Goal: Information Seeking & Learning: Learn about a topic

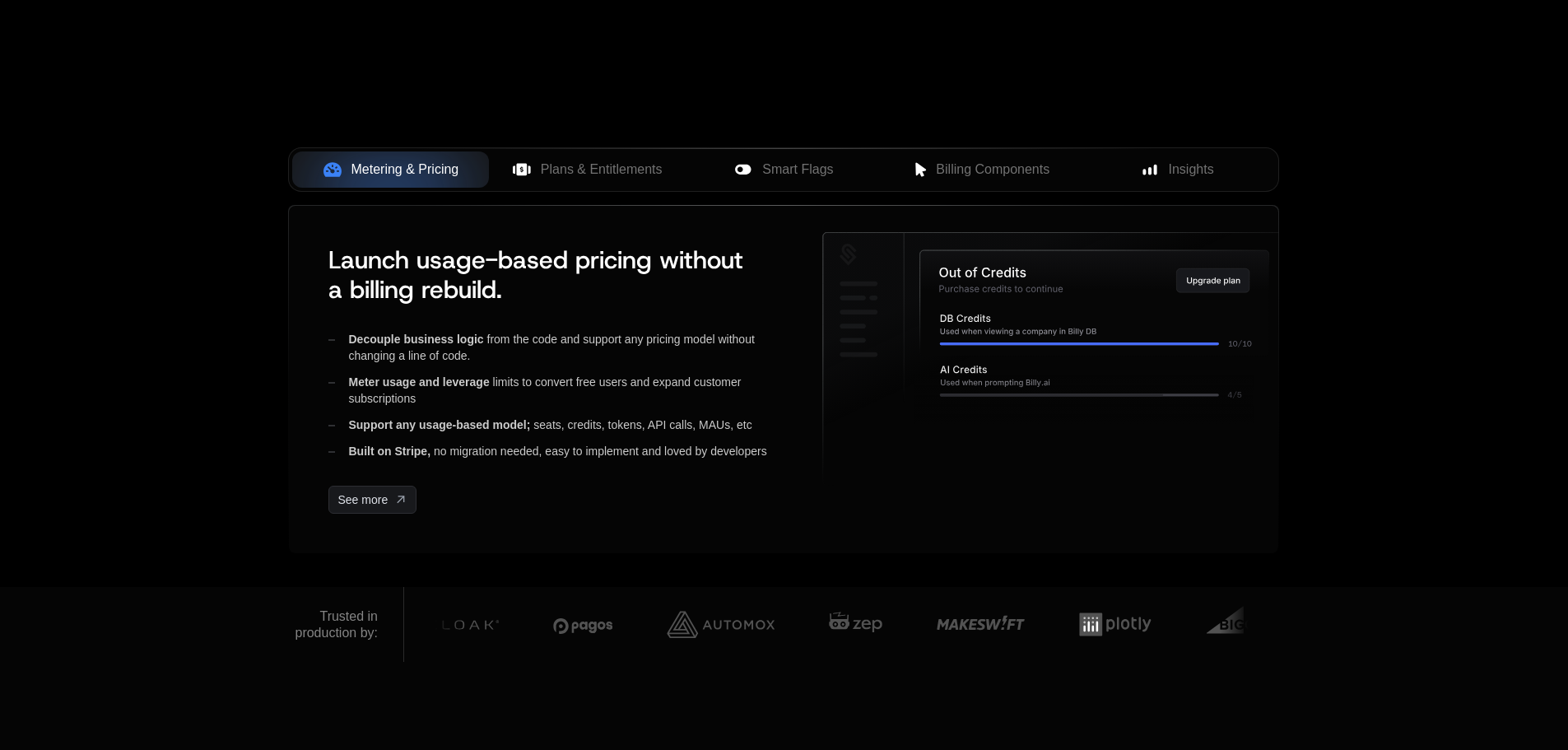
scroll to position [611, 0]
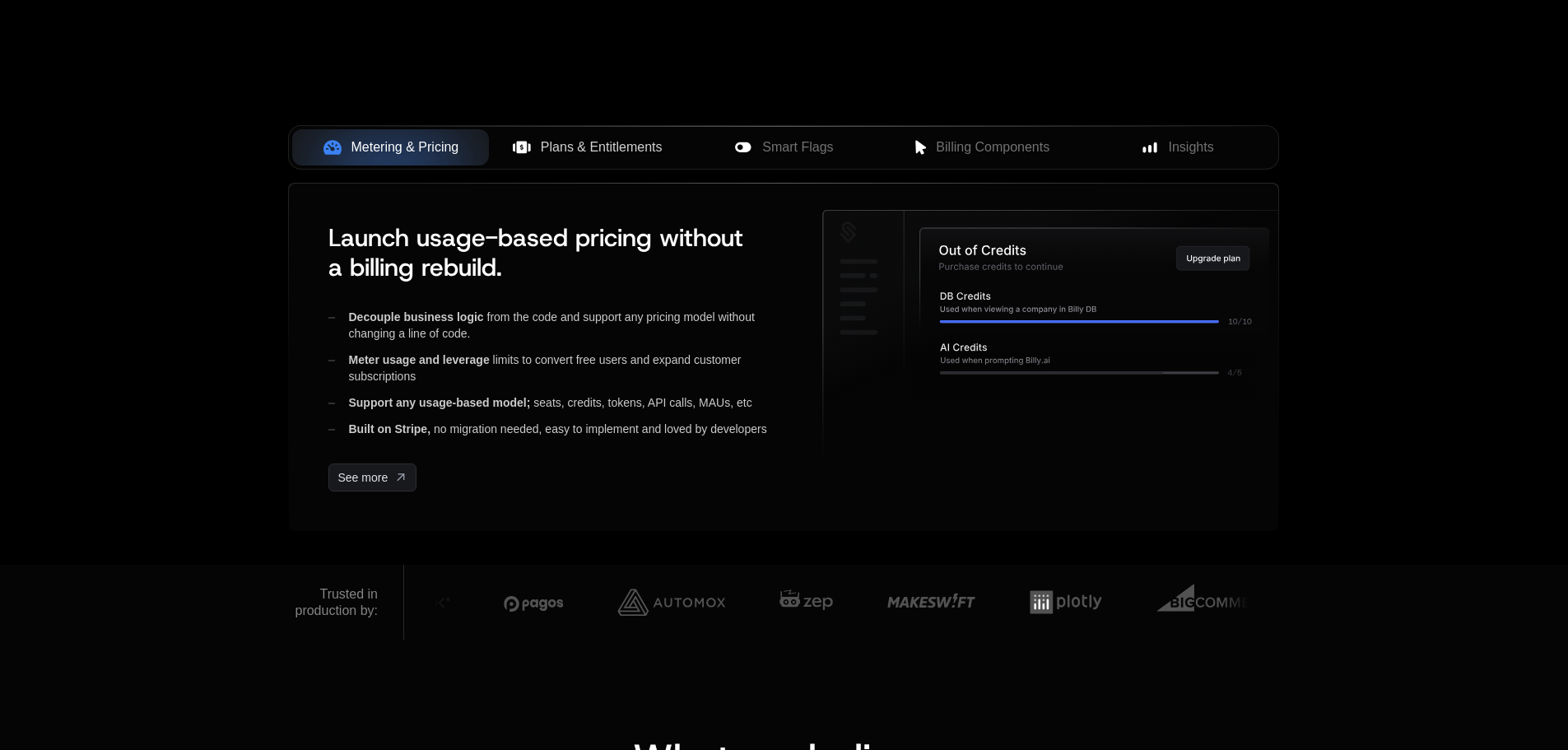
click at [586, 148] on span "Plans & Entitlements" at bounding box center [602, 147] width 122 height 20
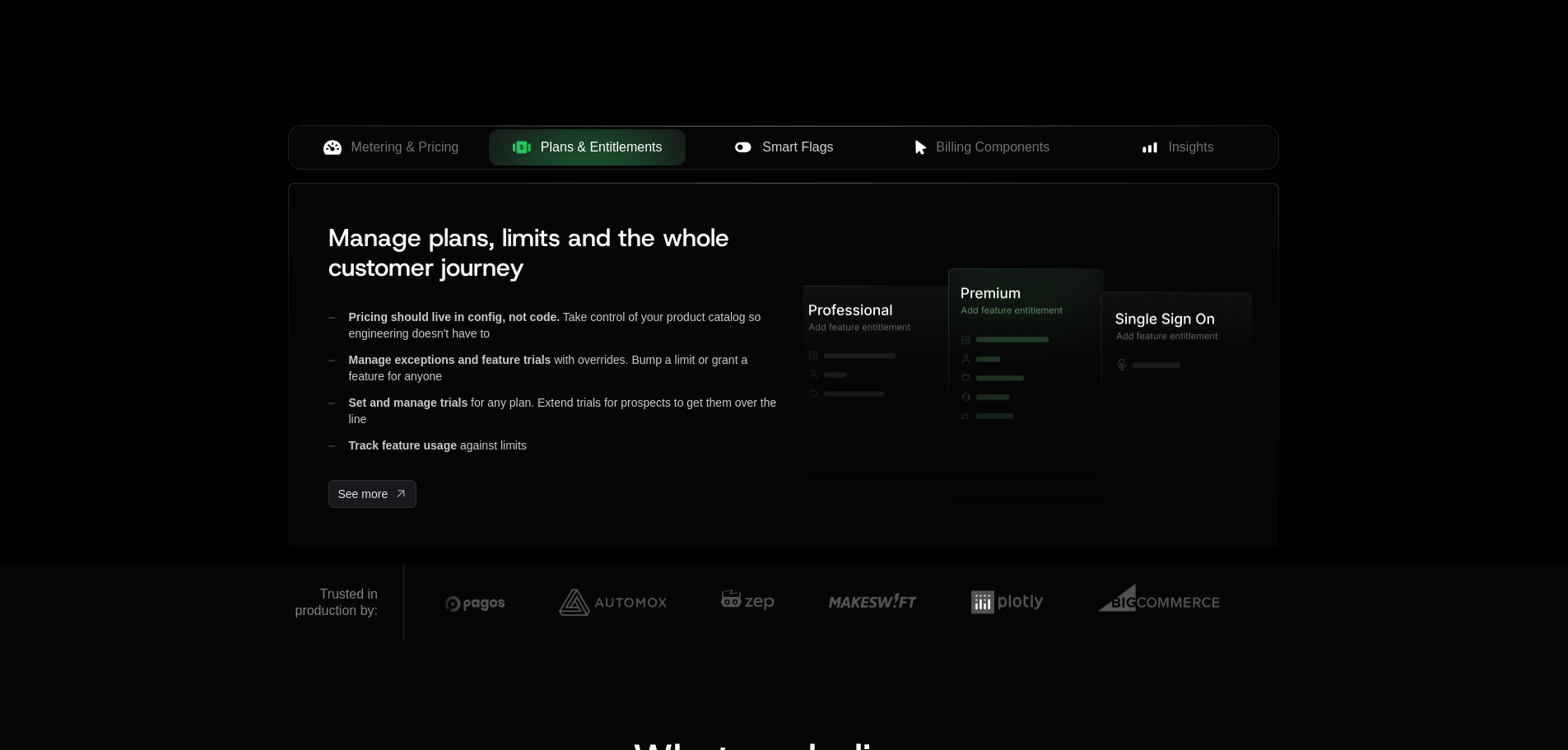
click at [775, 151] on span "Smart Flags" at bounding box center [797, 147] width 71 height 20
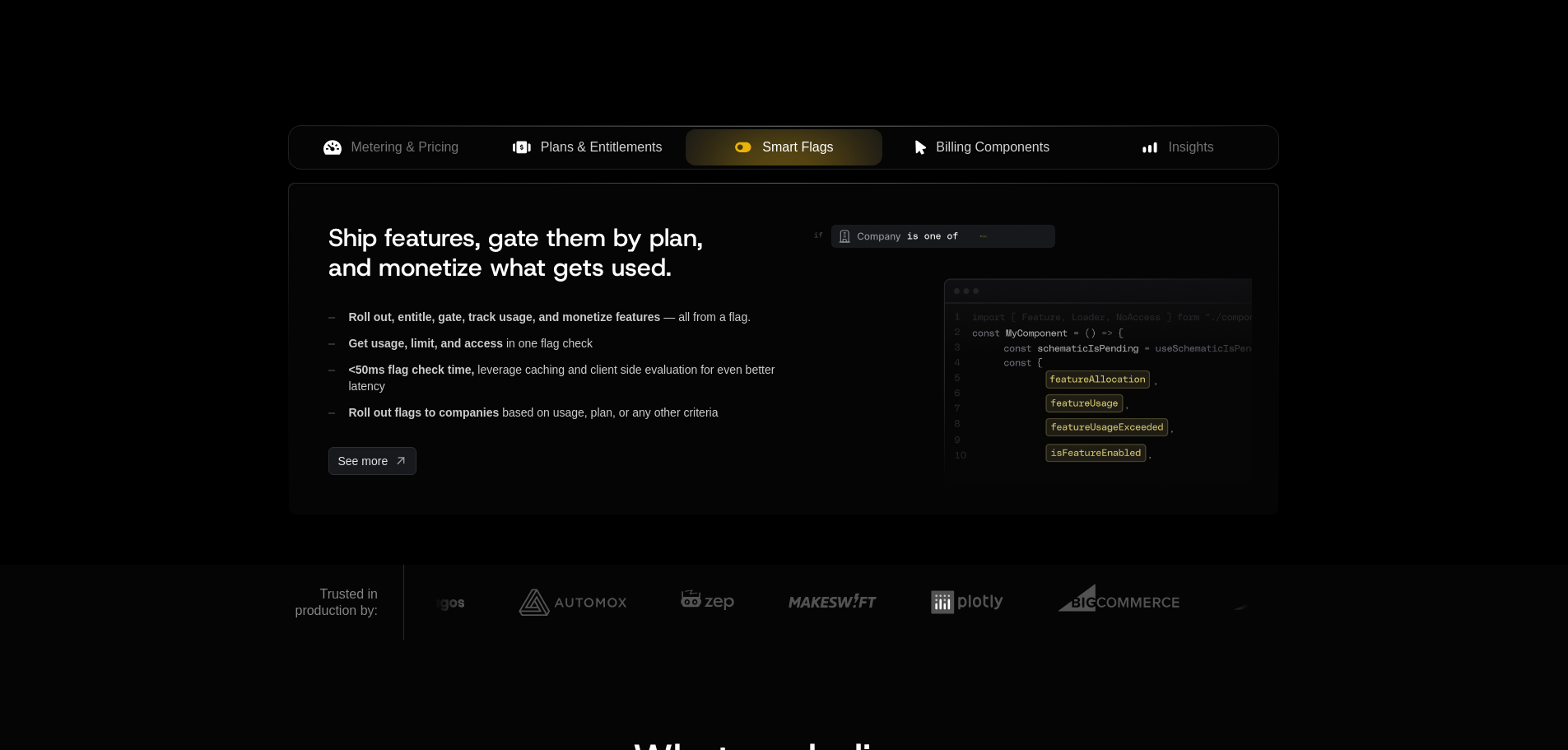
click at [964, 147] on span "Billing Components" at bounding box center [993, 147] width 114 height 20
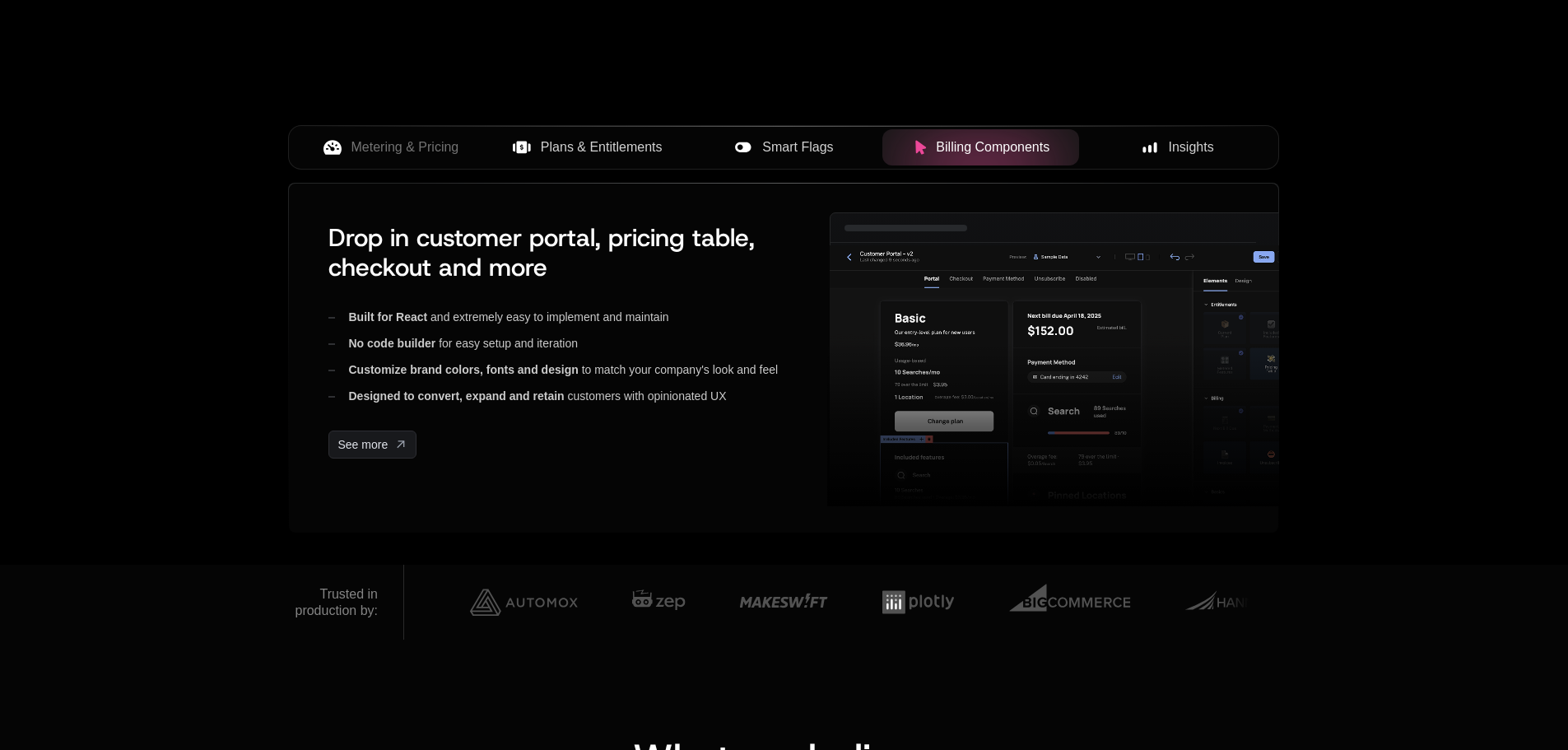
click at [1150, 149] on rect at bounding box center [1150, 148] width 3 height 8
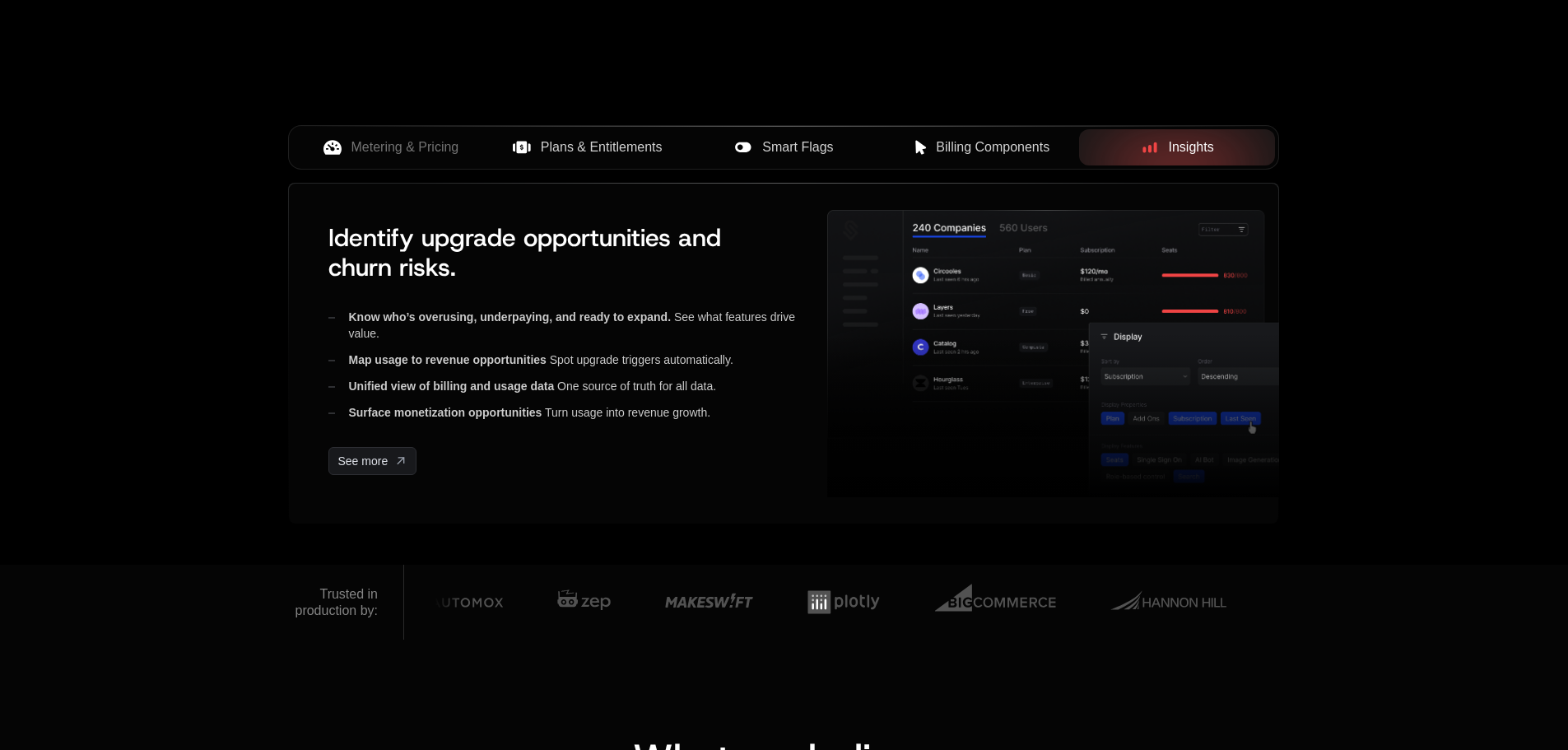
click at [778, 152] on span "Smart Flags" at bounding box center [797, 147] width 71 height 20
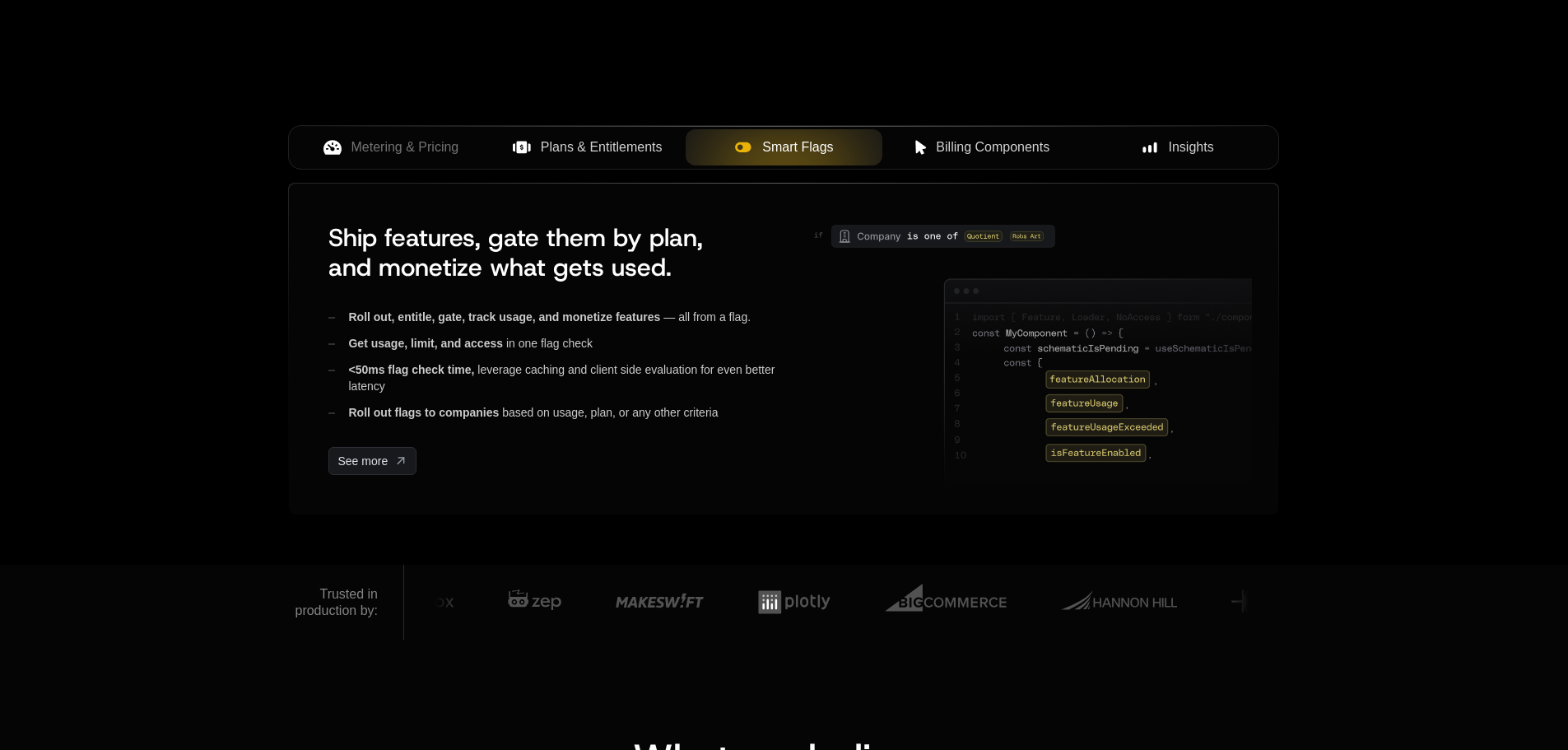
click at [631, 158] on span "Plans & Entitlements" at bounding box center [602, 147] width 122 height 20
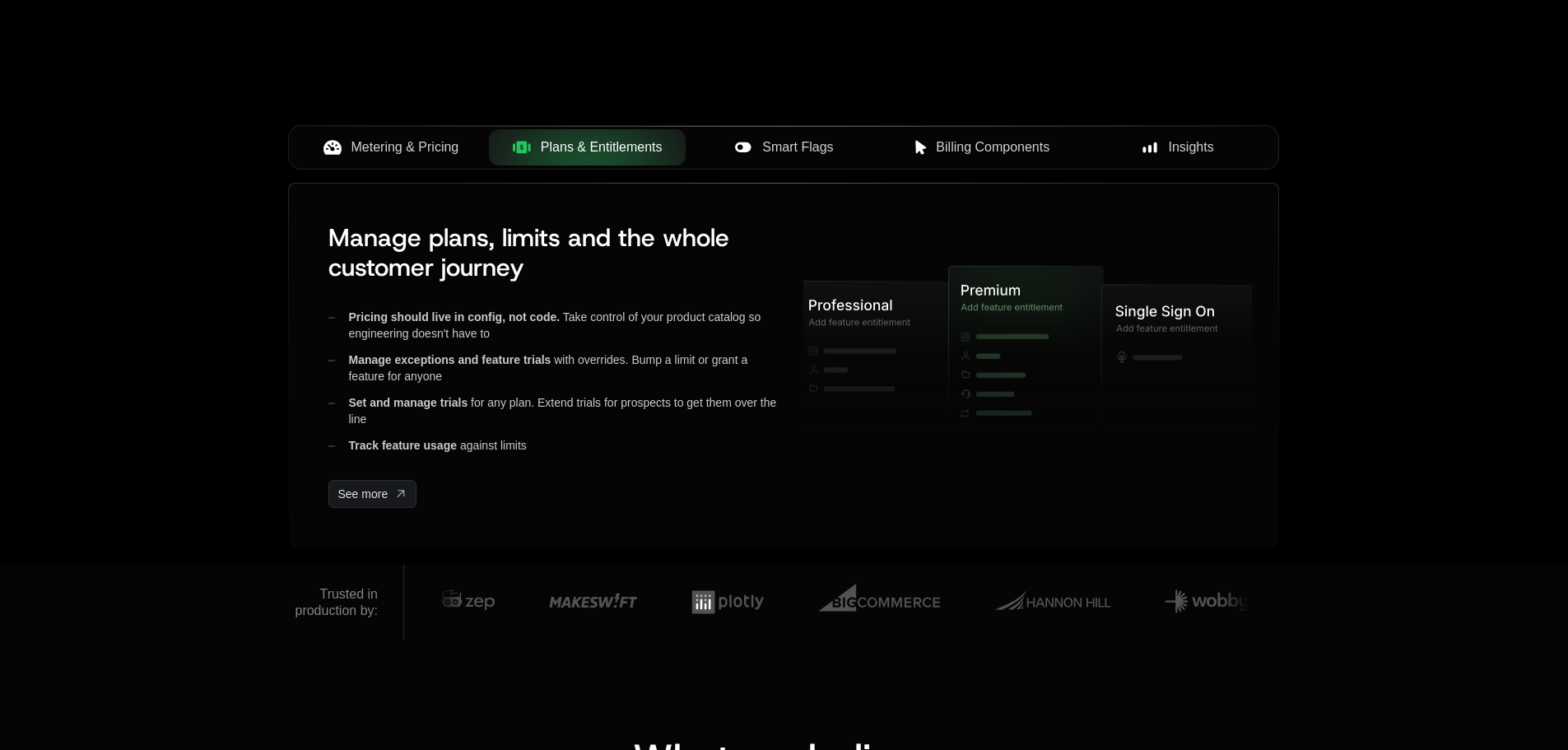
click at [437, 149] on span "Metering & Pricing" at bounding box center [405, 147] width 108 height 20
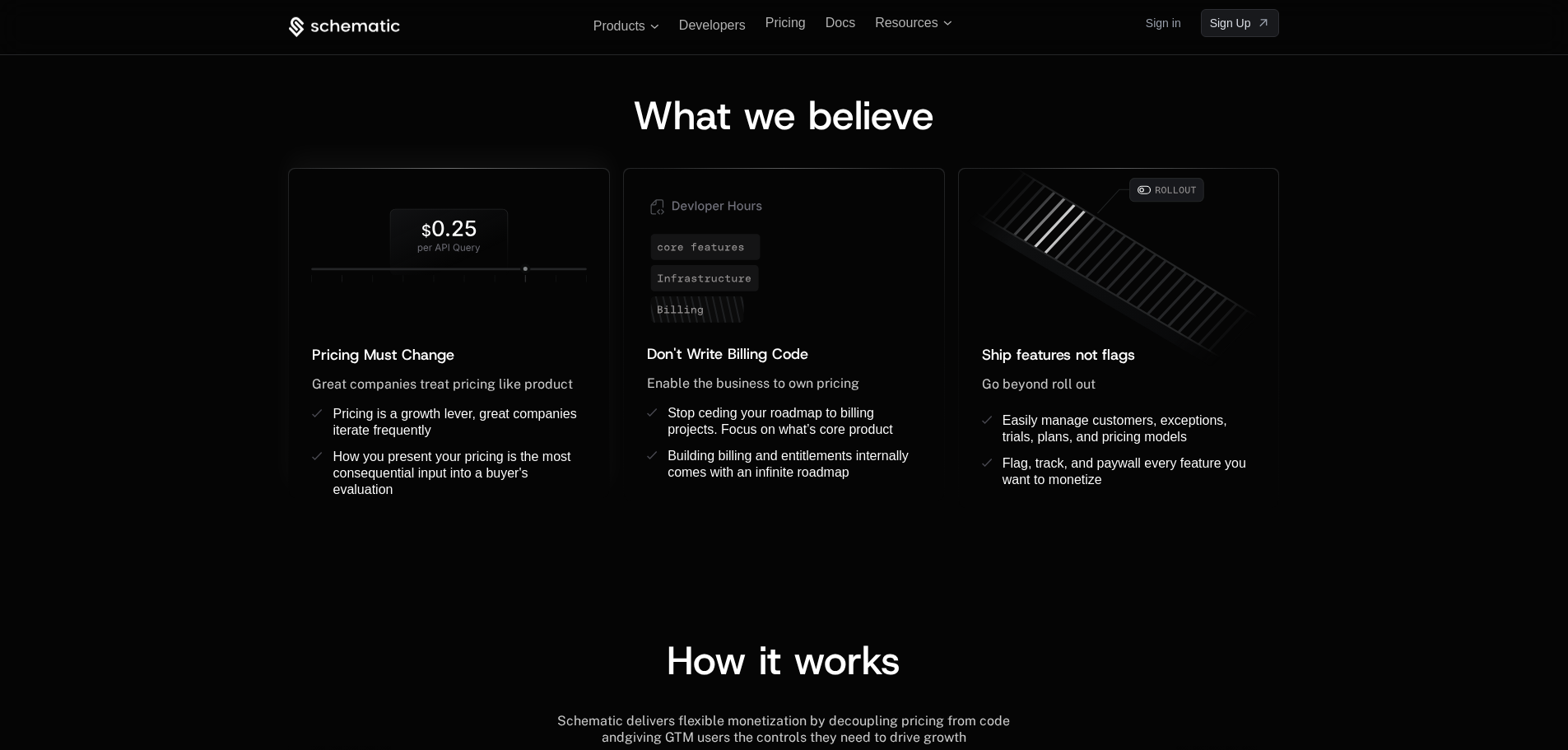
scroll to position [1235, 0]
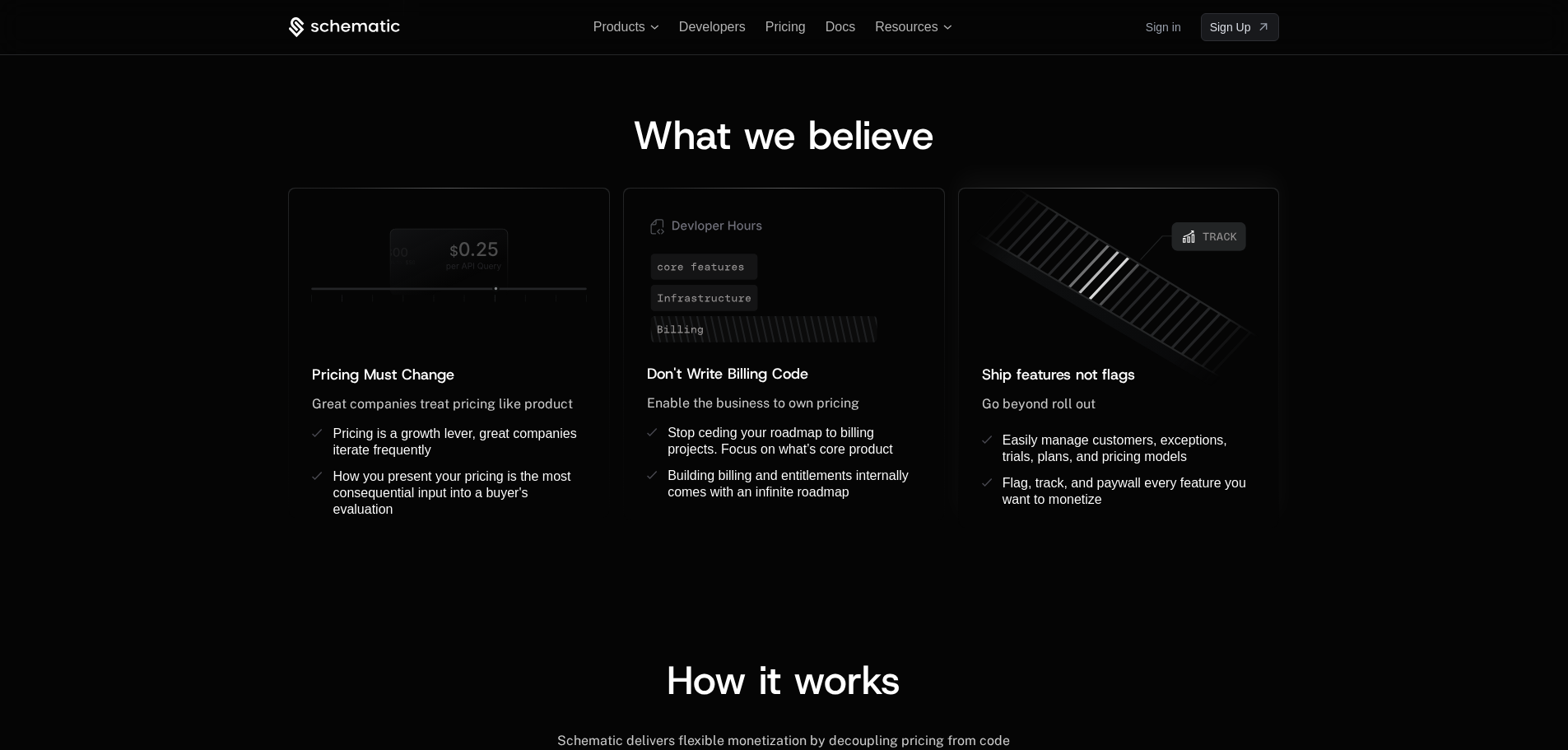
drag, startPoint x: 1127, startPoint y: 319, endPoint x: 1107, endPoint y: 292, distance: 33.6
click at [1107, 292] on icon at bounding box center [1115, 288] width 320 height 224
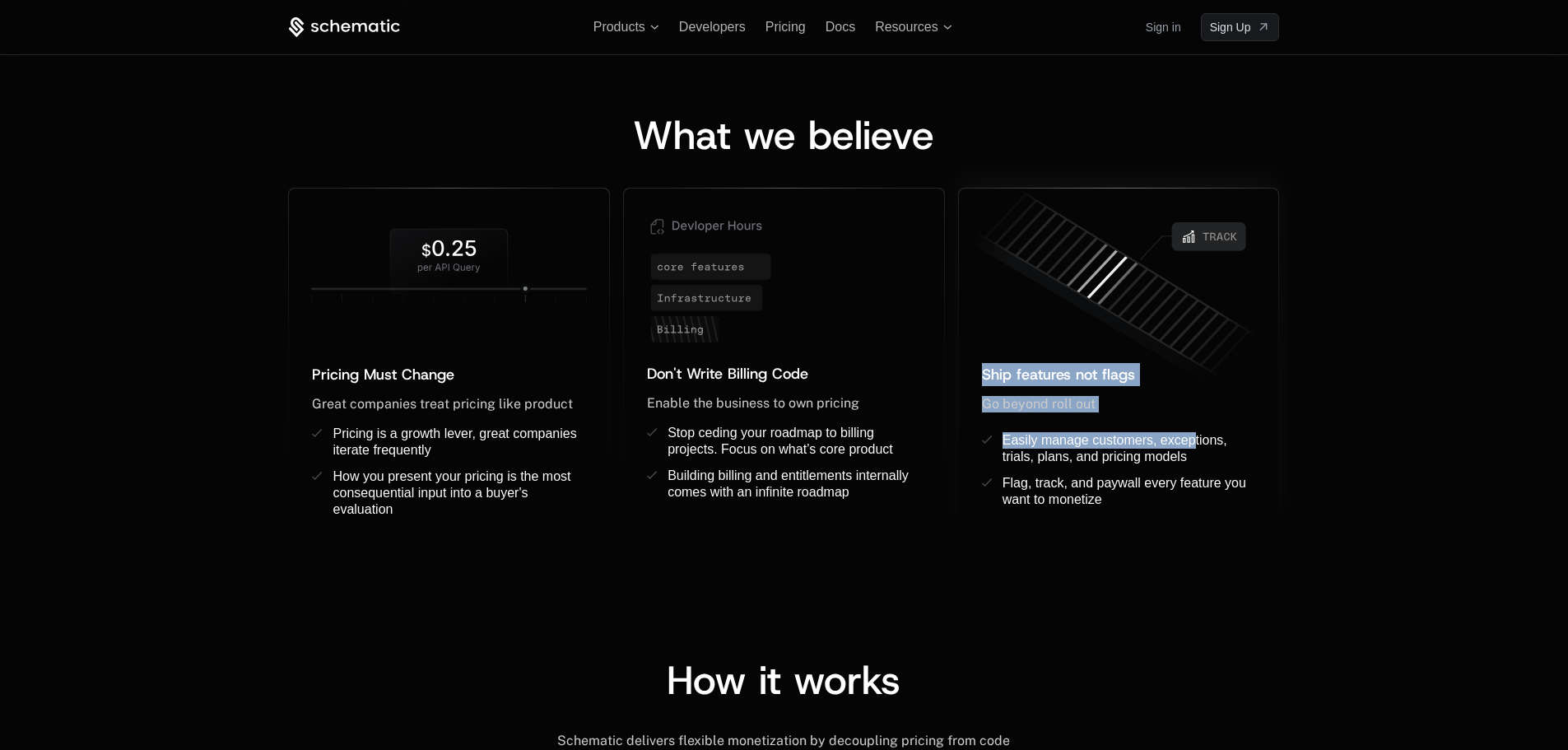
drag, startPoint x: 1107, startPoint y: 292, endPoint x: 1194, endPoint y: 442, distance: 173.4
click at [1194, 442] on div "Ship features not flags ﻿ Go beyond roll out ﻿ ﻿ Easily manage customers, excep…" at bounding box center [1119, 358] width 320 height 339
click at [1194, 358] on div "Ship features not flags ﻿ Go beyond roll out ﻿ ﻿ Easily manage customers, excep…" at bounding box center [1119, 433] width 320 height 189
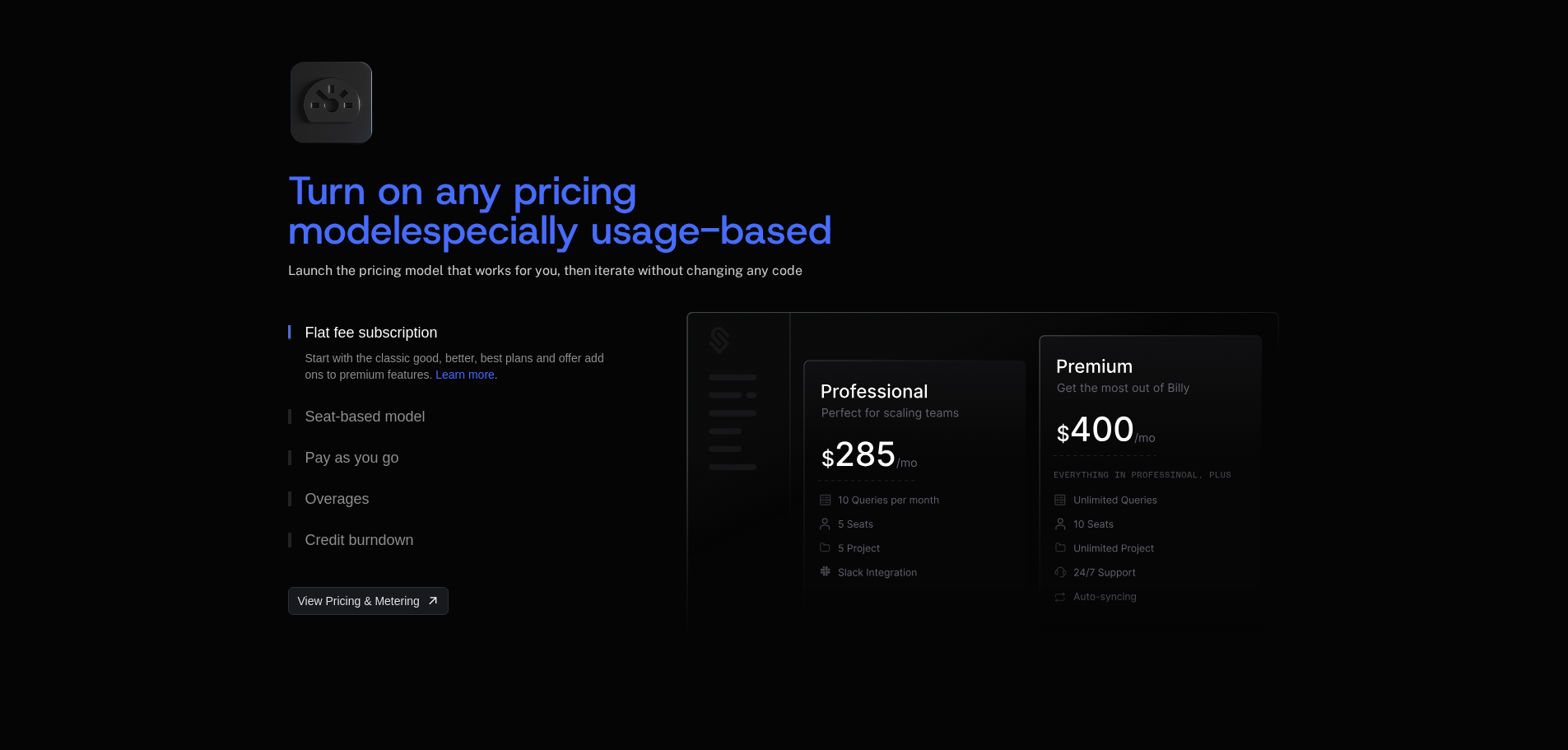
scroll to position [2381, 0]
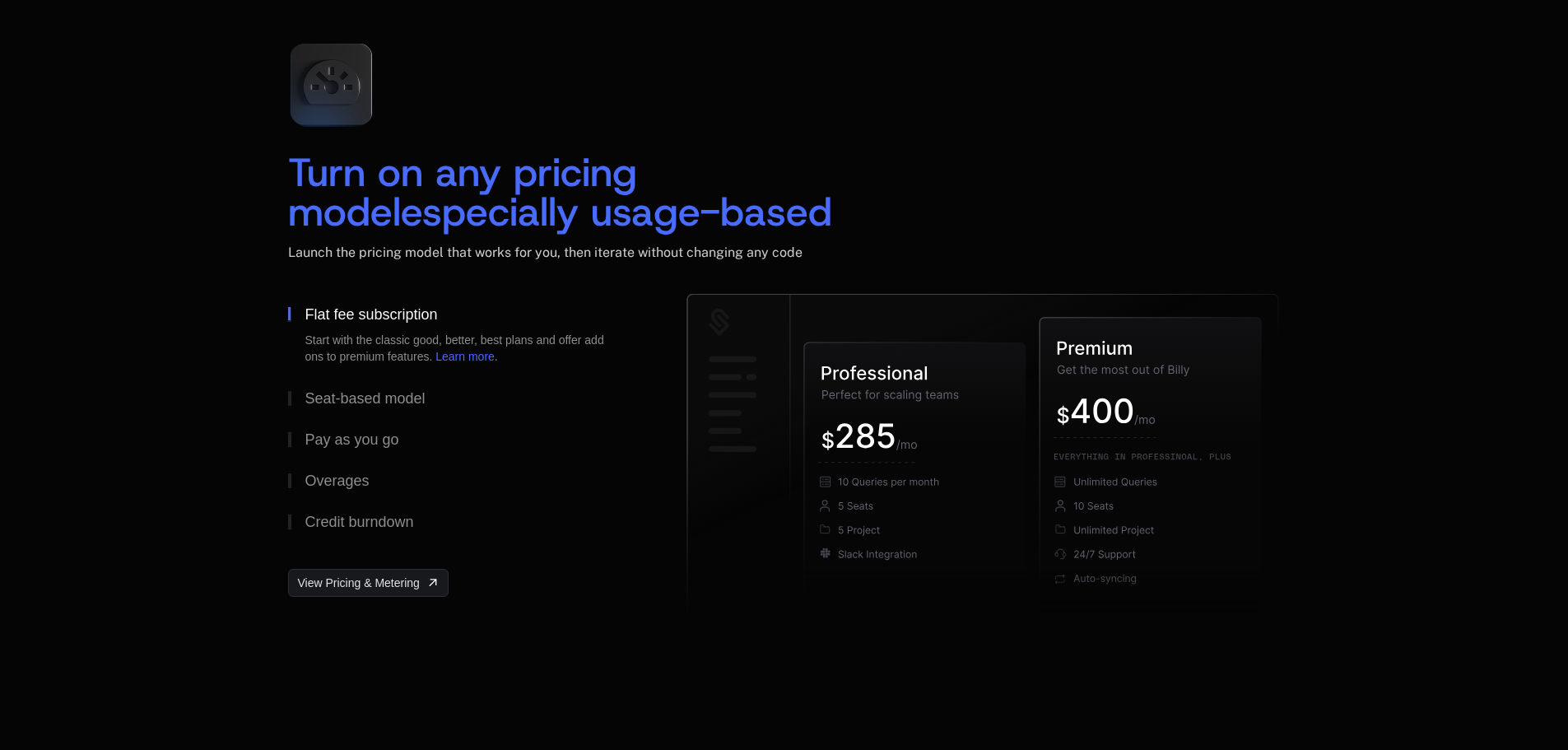
click at [542, 248] on span "Launch the pricing model that works for you, then iterate without changing any …" at bounding box center [546, 252] width 515 height 15
click at [404, 400] on div "Seat-based model" at bounding box center [365, 398] width 121 height 15
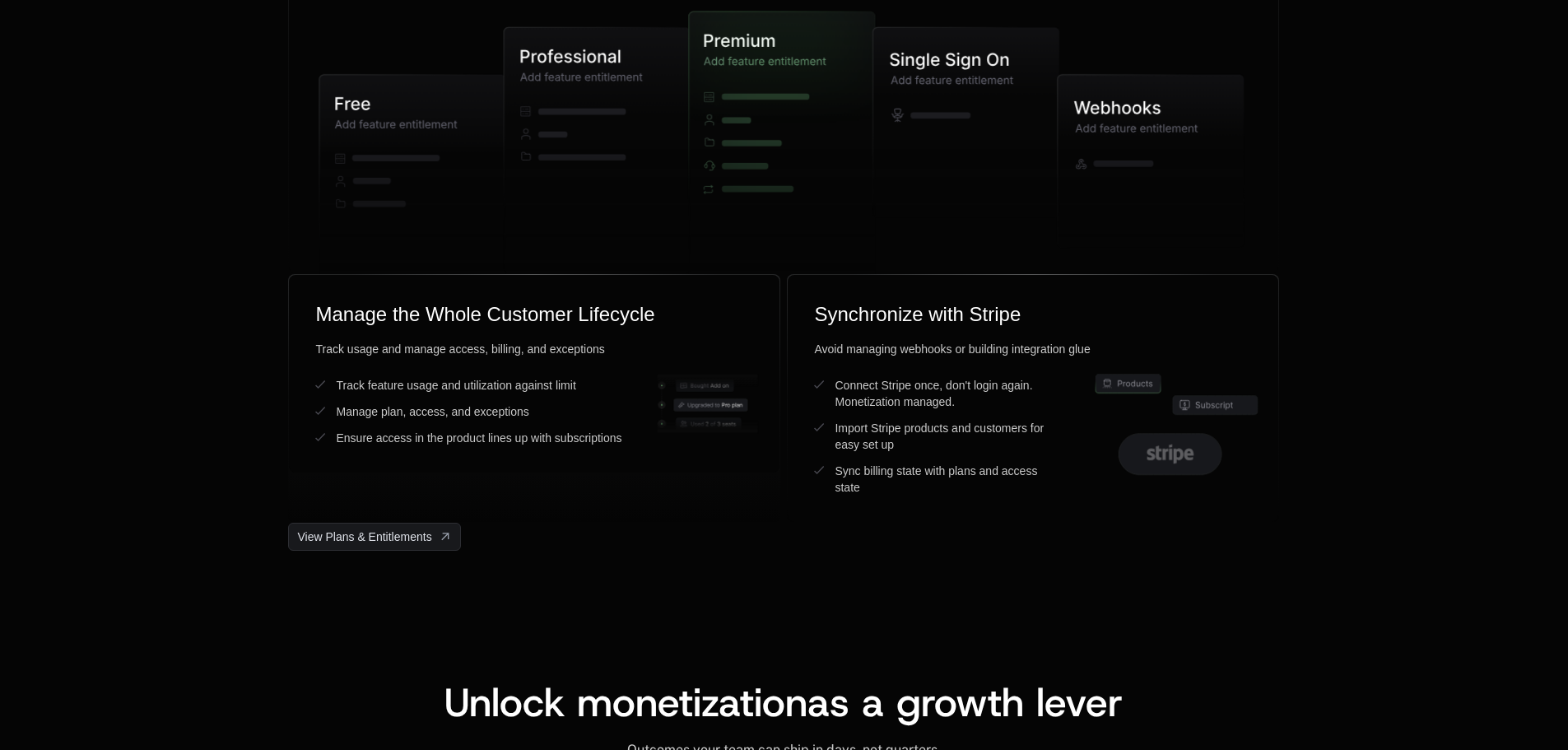
scroll to position [4314, 0]
